Goal: Navigation & Orientation: Go to known website

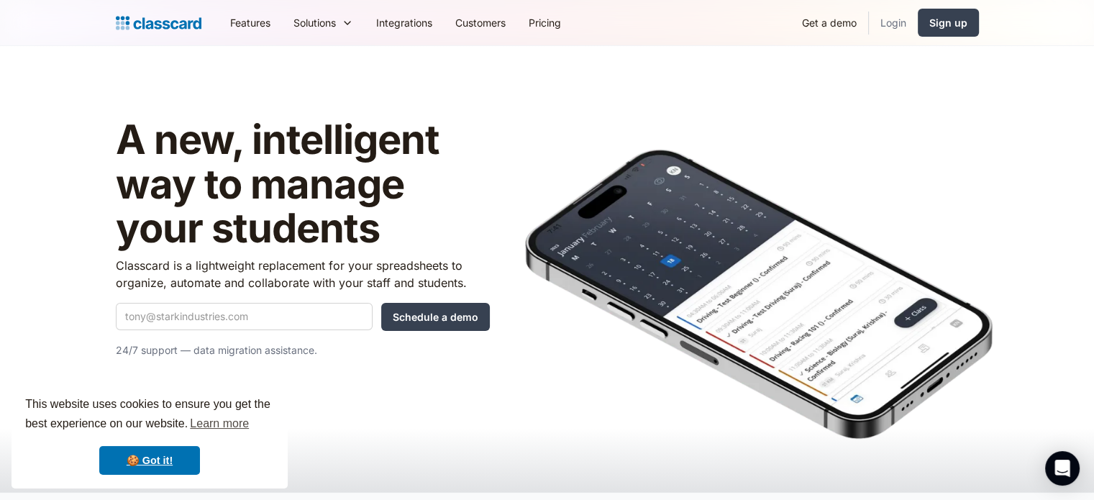
click at [891, 28] on link "Login" at bounding box center [893, 22] width 49 height 32
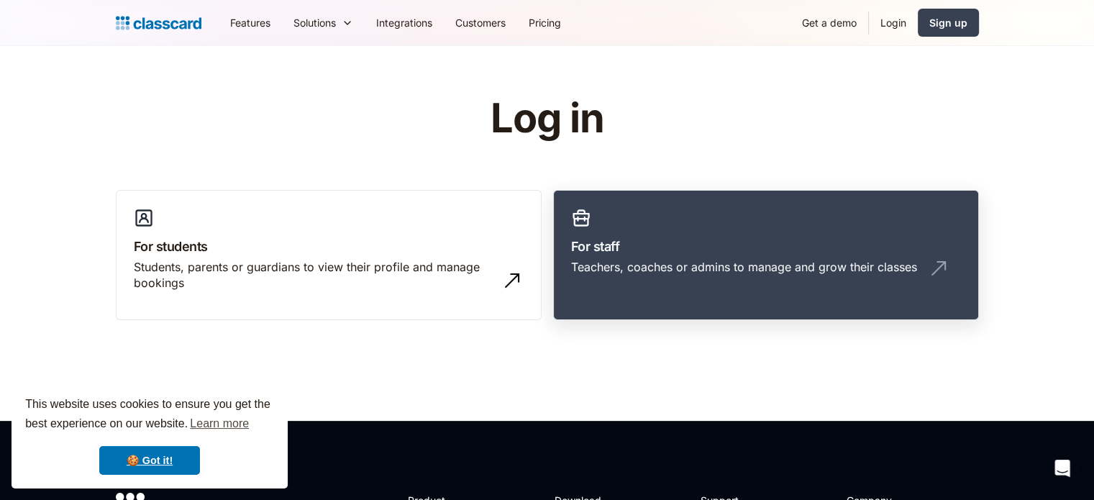
click at [802, 280] on div "Teachers, coaches or admins to manage and grow their classes" at bounding box center [766, 272] width 390 height 27
